Goal: Task Accomplishment & Management: Manage account settings

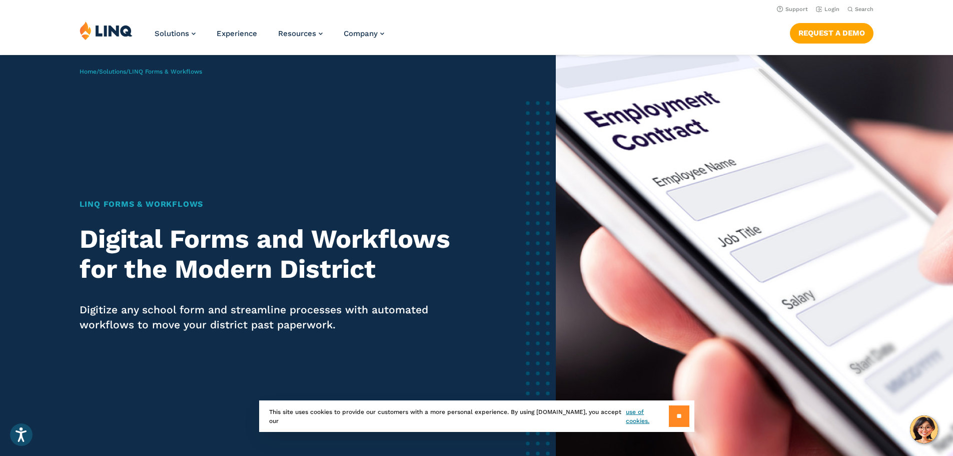
click at [673, 408] on input "**" at bounding box center [679, 416] width 21 height 22
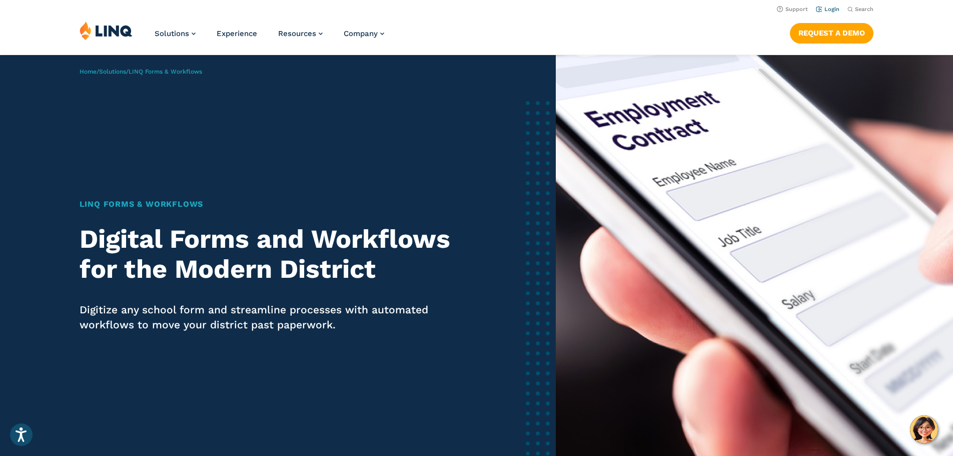
click at [828, 11] on link "Login" at bounding box center [828, 9] width 24 height 7
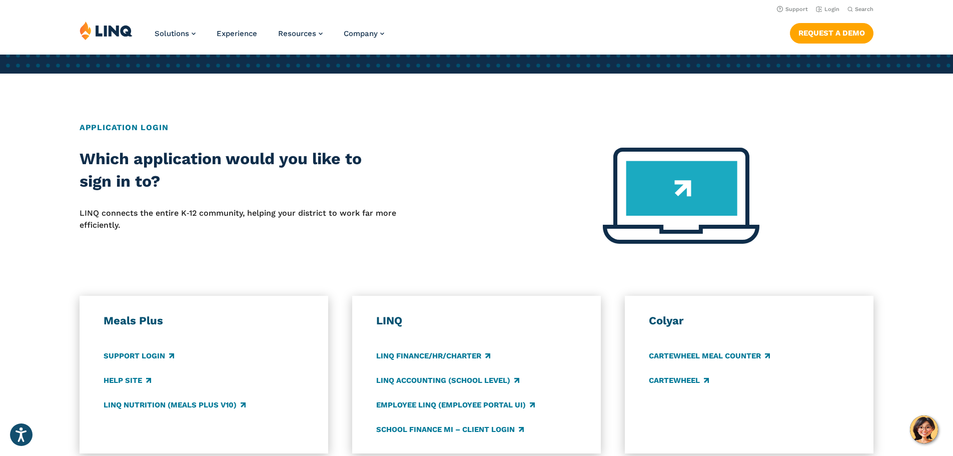
scroll to position [150, 0]
